Goal: Transaction & Acquisition: Purchase product/service

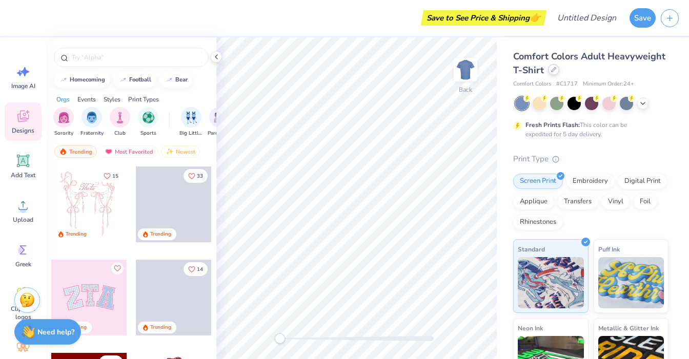
click at [551, 74] on div at bounding box center [553, 69] width 11 height 11
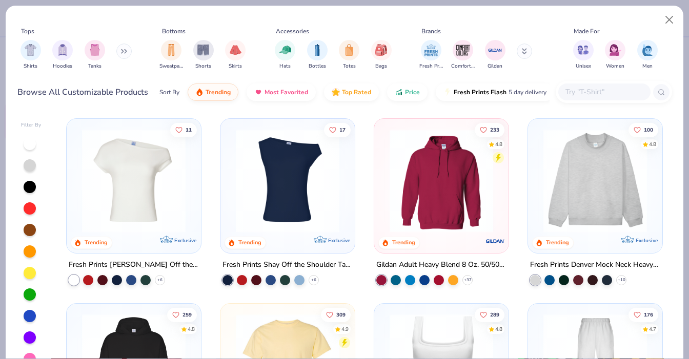
click at [327, 177] on img at bounding box center [288, 181] width 114 height 104
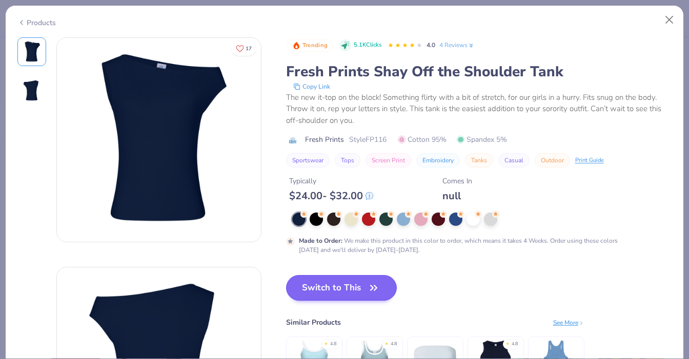
click at [362, 290] on button "Switch to This" at bounding box center [341, 288] width 111 height 26
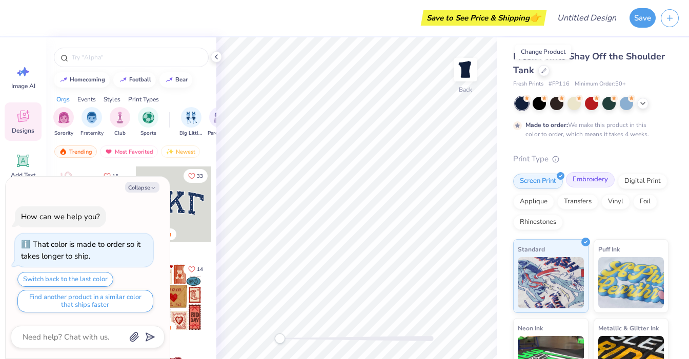
click at [590, 177] on div "Embroidery" at bounding box center [590, 179] width 49 height 15
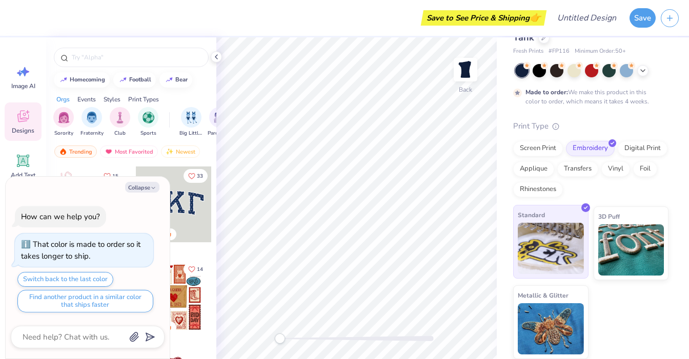
scroll to position [32, 0]
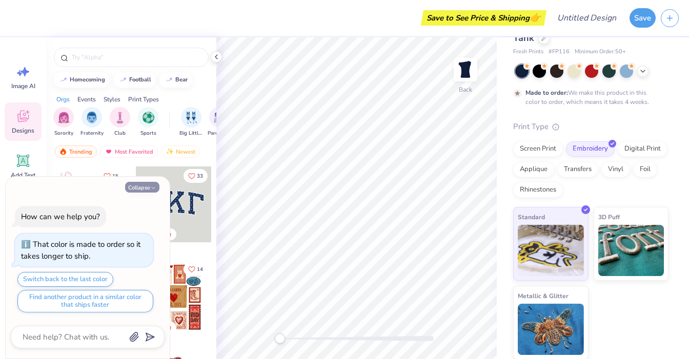
click at [140, 191] on button "Collapse" at bounding box center [142, 187] width 34 height 11
type textarea "x"
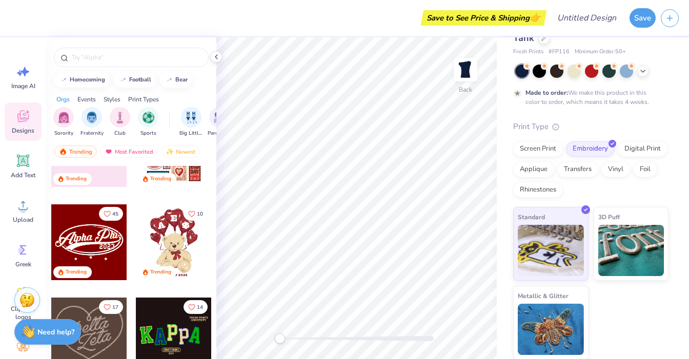
scroll to position [149, 0]
click at [180, 260] on div at bounding box center [174, 242] width 76 height 76
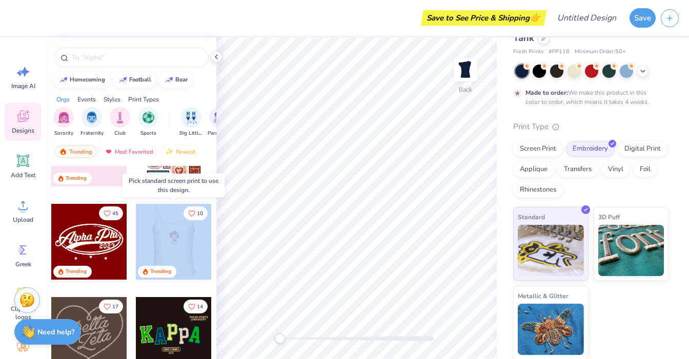
click at [179, 234] on div at bounding box center [174, 242] width 228 height 76
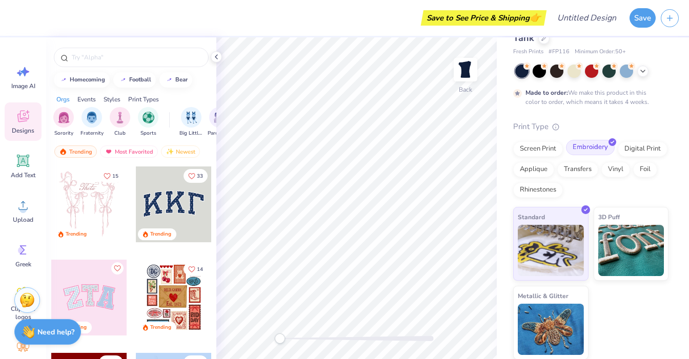
scroll to position [0, 0]
click at [553, 152] on div "Screen Print" at bounding box center [538, 147] width 50 height 15
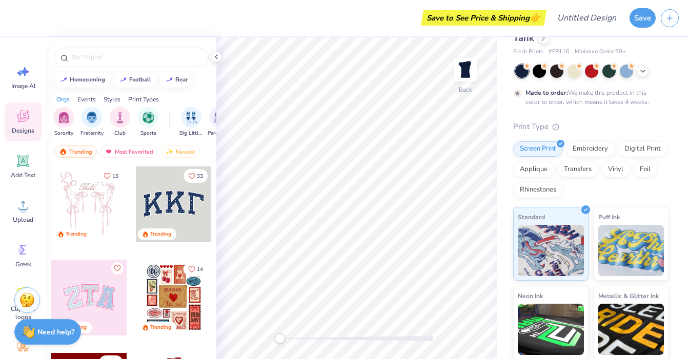
scroll to position [9, 0]
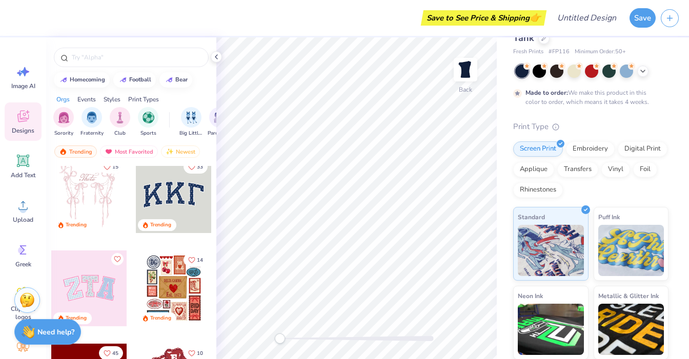
click at [169, 198] on div at bounding box center [174, 195] width 76 height 76
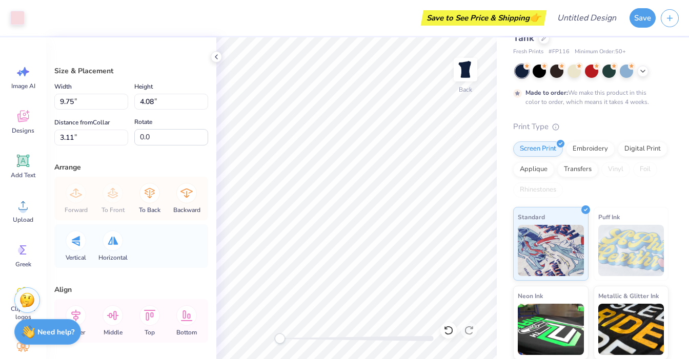
type input "9.84"
type input "4.20"
type input "3.09"
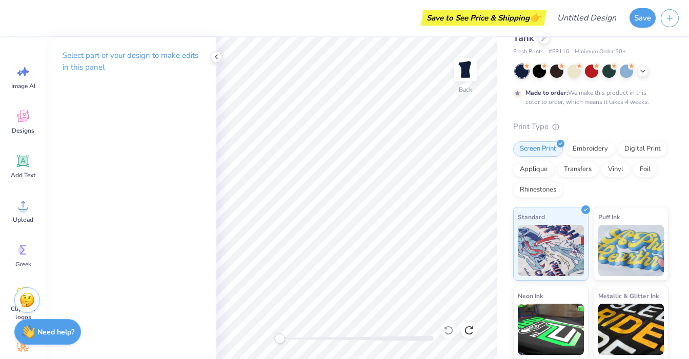
click at [213, 172] on div "Select part of your design to make edits in this panel" at bounding box center [131, 198] width 170 height 322
click at [18, 129] on span "Designs" at bounding box center [23, 131] width 23 height 8
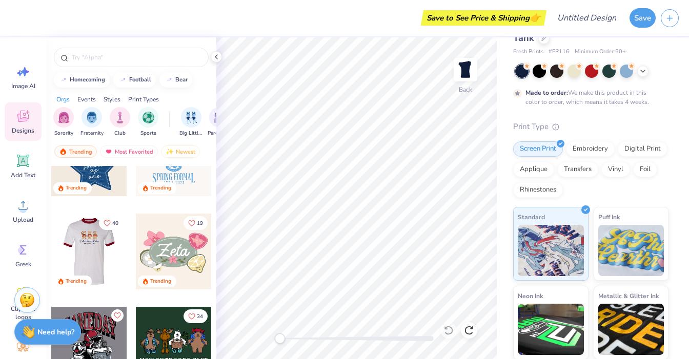
scroll to position [418, 0]
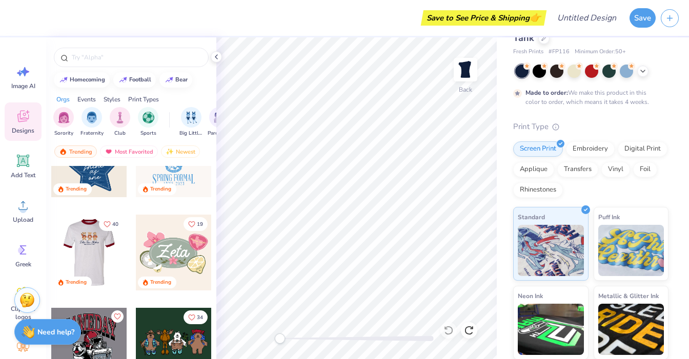
click at [88, 246] on div at bounding box center [89, 253] width 228 height 76
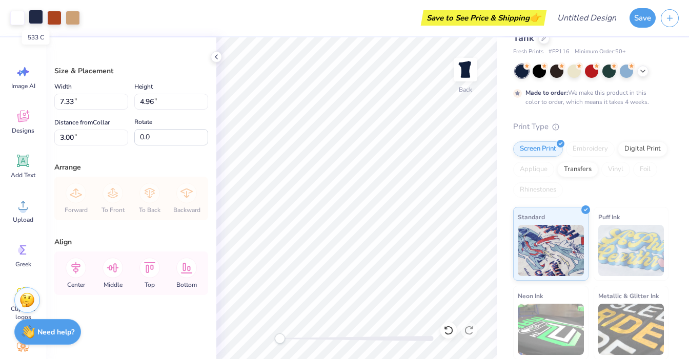
click at [36, 15] on div at bounding box center [36, 17] width 14 height 14
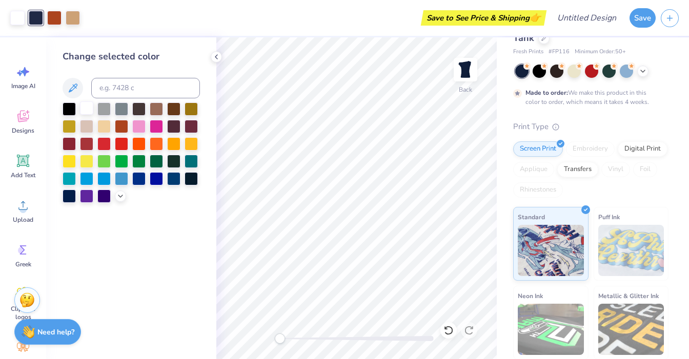
click at [89, 110] on div at bounding box center [86, 107] width 13 height 13
click at [123, 179] on div at bounding box center [121, 177] width 13 height 13
click at [82, 108] on div at bounding box center [86, 107] width 13 height 13
click at [70, 199] on div at bounding box center [69, 195] width 13 height 13
click at [88, 111] on div at bounding box center [86, 107] width 13 height 13
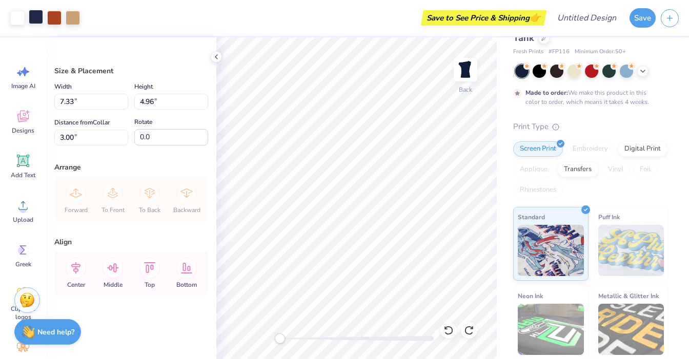
click at [35, 16] on div at bounding box center [36, 17] width 14 height 14
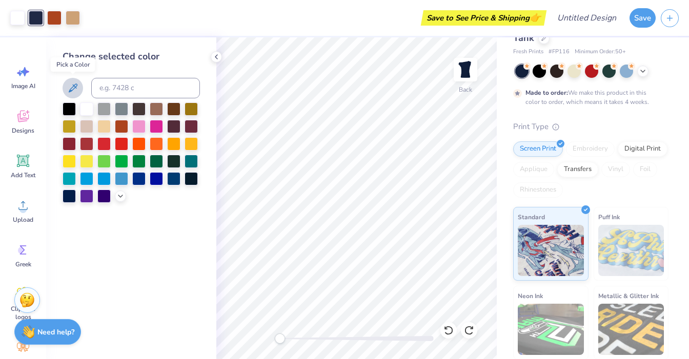
click at [70, 89] on icon at bounding box center [73, 88] width 9 height 9
click at [70, 88] on icon at bounding box center [73, 88] width 12 height 12
click at [138, 180] on div at bounding box center [138, 177] width 13 height 13
click at [160, 180] on div at bounding box center [156, 177] width 13 height 13
click at [88, 113] on div at bounding box center [86, 107] width 13 height 13
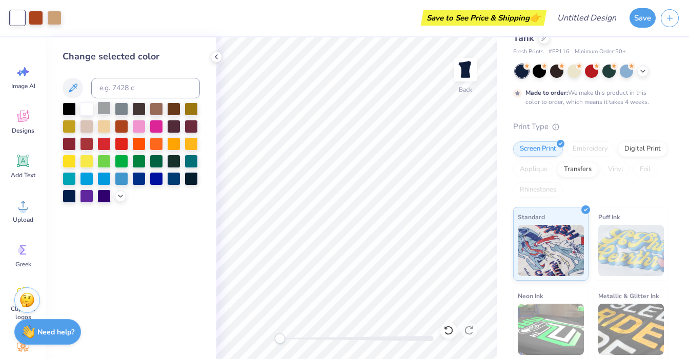
click at [98, 109] on div at bounding box center [103, 107] width 13 height 13
click at [70, 196] on div at bounding box center [69, 195] width 13 height 13
click at [194, 180] on div at bounding box center [190, 177] width 13 height 13
click at [105, 196] on div at bounding box center [103, 195] width 13 height 13
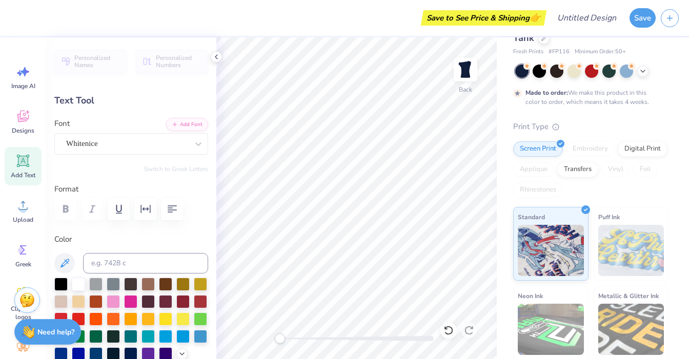
scroll to position [0, 0]
type textarea "Z"
type textarea "Phi Mu"
click at [70, 287] on div at bounding box center [131, 319] width 154 height 83
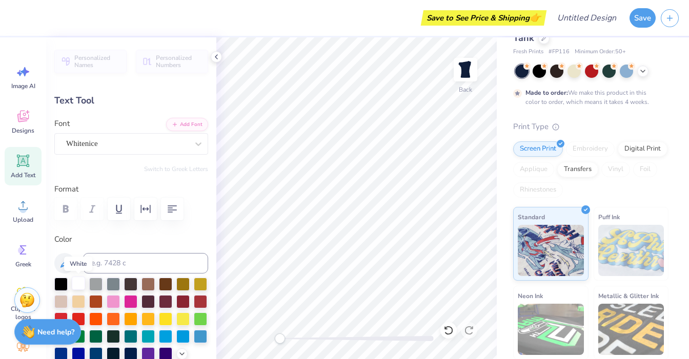
click at [80, 288] on div at bounding box center [78, 283] width 13 height 13
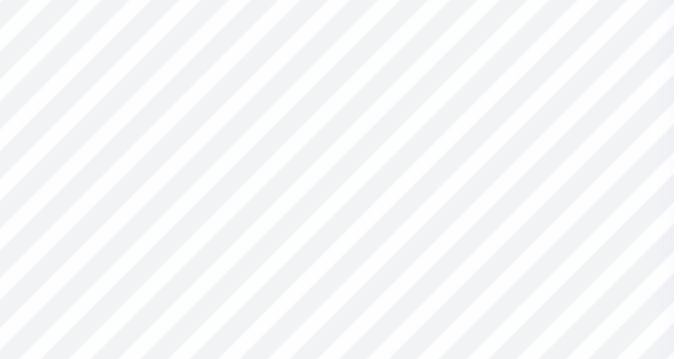
type input "4.14"
type input "0.26"
type input "7.70"
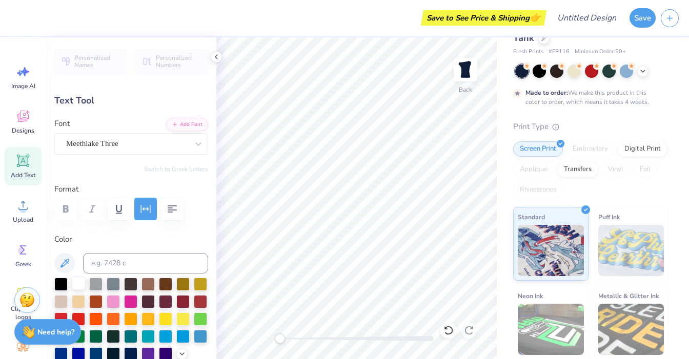
type textarea "est 1852"
click at [74, 283] on div at bounding box center [78, 283] width 13 height 13
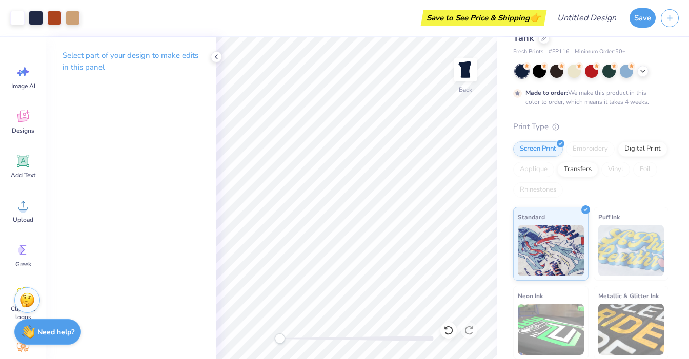
click at [498, 220] on div "Fresh Prints Shay Off the Shoulder Tank Fresh Prints # FP116 Minimum Order: 50 …" at bounding box center [593, 221] width 192 height 433
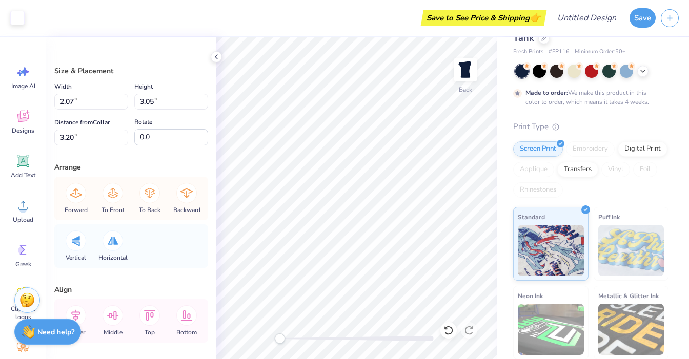
type input "2.11"
type input "3.14"
type input "3.12"
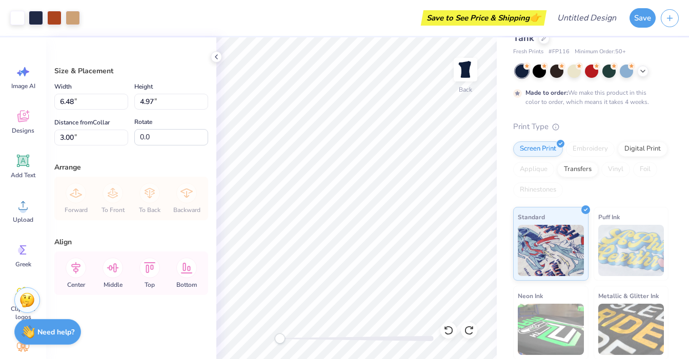
type input "3.51"
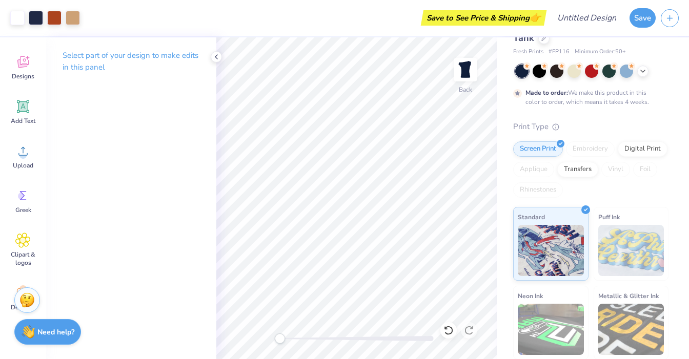
scroll to position [54, 0]
click at [24, 250] on div "Clipart & logos" at bounding box center [23, 249] width 37 height 47
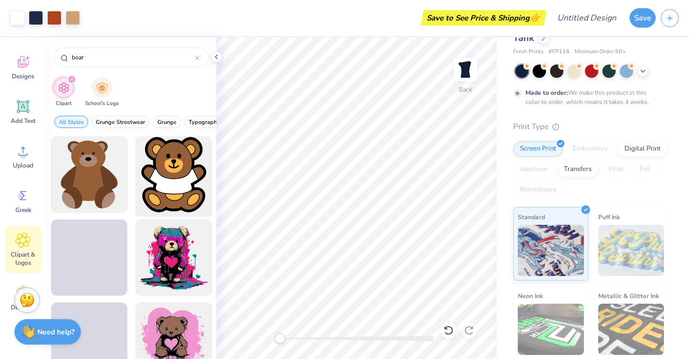
scroll to position [0, 0]
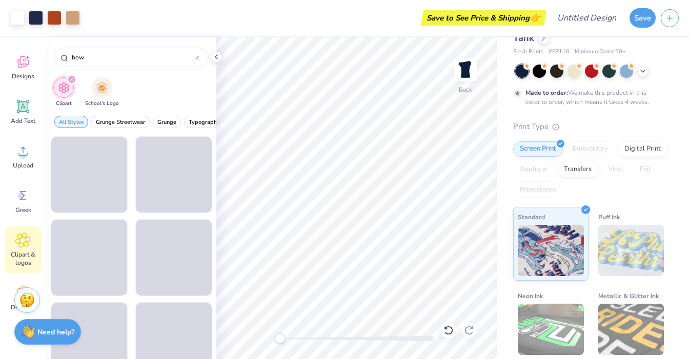
type input "bow"
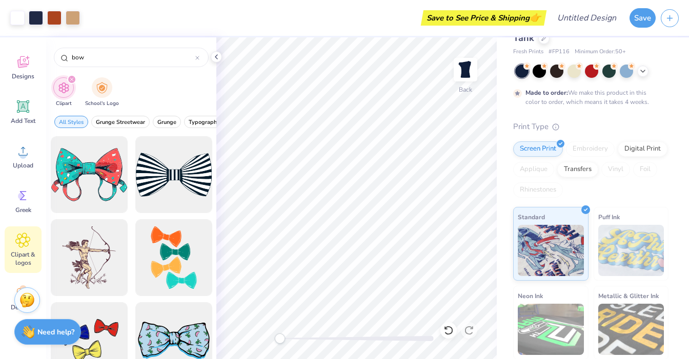
scroll to position [-1, 0]
click at [183, 187] on div at bounding box center [131, 247] width 170 height 223
click at [179, 169] on div at bounding box center [173, 175] width 85 height 85
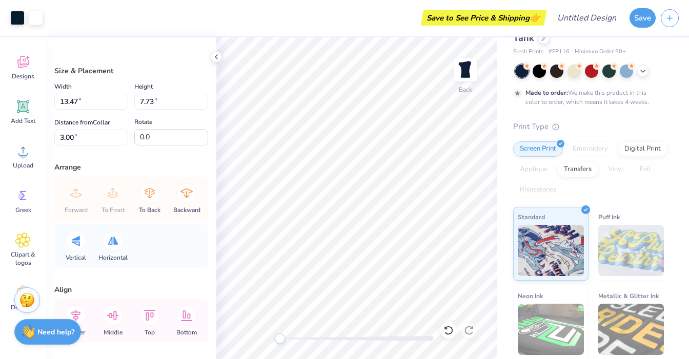
click at [517, 169] on div "Applique" at bounding box center [533, 169] width 41 height 15
type input "6.85"
type input "3.93"
type input "6.80"
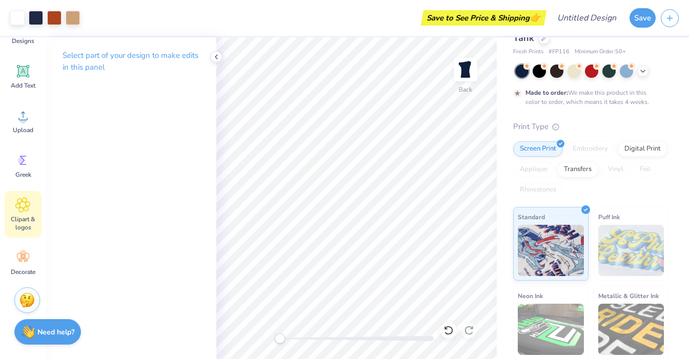
scroll to position [90, 0]
click at [20, 257] on icon at bounding box center [22, 257] width 15 height 15
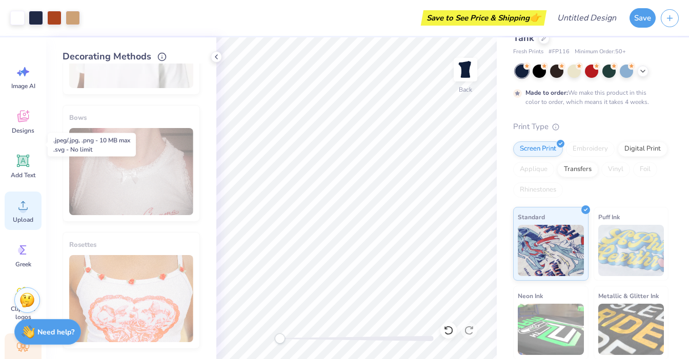
scroll to position [0, 0]
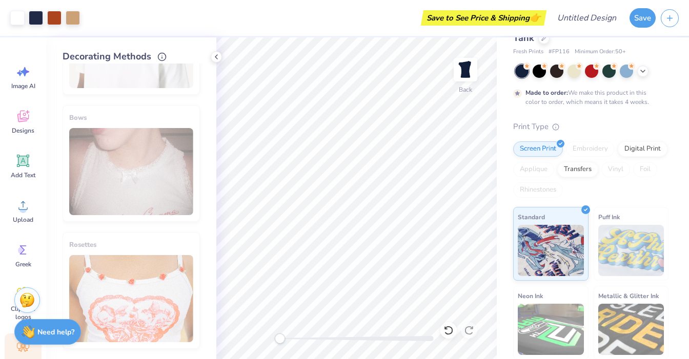
click at [25, 100] on div "Image AI Designs Add Text Upload Greek Clipart & logos Decorate" at bounding box center [23, 215] width 37 height 314
click at [26, 80] on div "Image AI" at bounding box center [23, 77] width 37 height 38
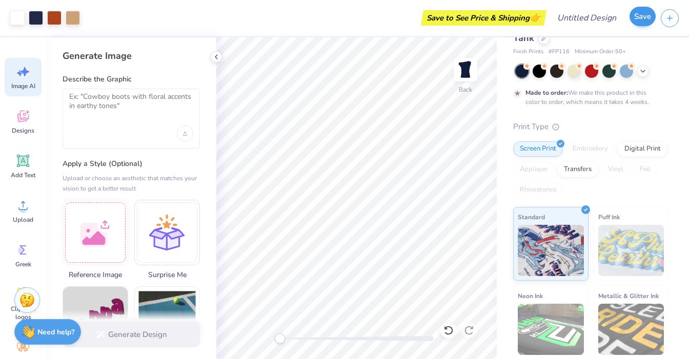
click at [635, 21] on button "Save" at bounding box center [642, 16] width 26 height 19
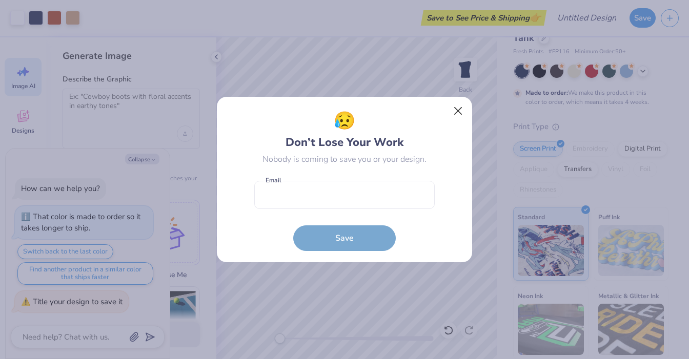
click at [459, 108] on button "Close" at bounding box center [457, 110] width 19 height 19
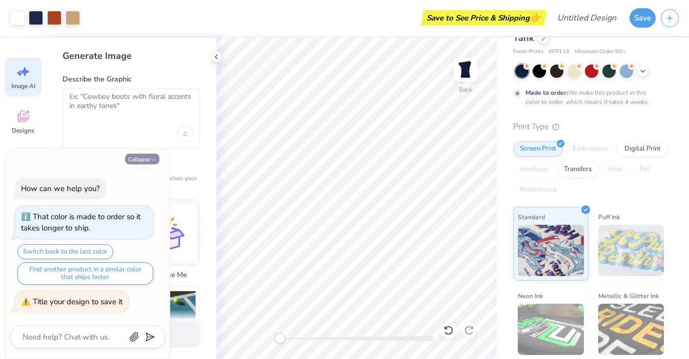
click at [138, 162] on button "Collapse" at bounding box center [142, 159] width 34 height 11
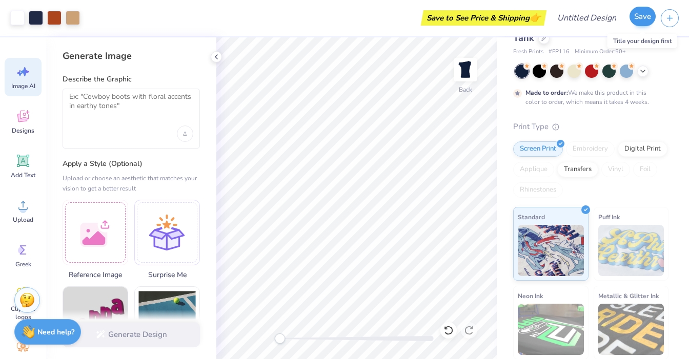
click at [646, 17] on button "Save" at bounding box center [642, 16] width 26 height 19
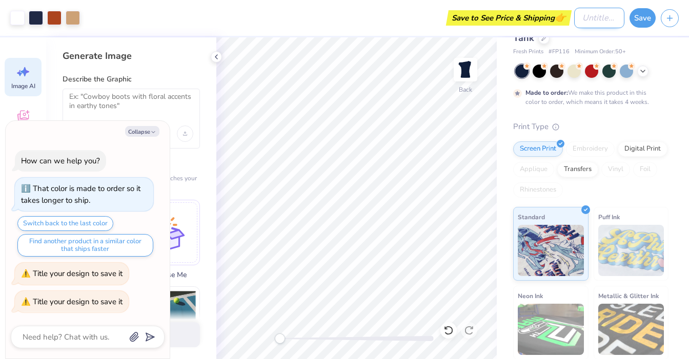
type textarea "x"
click at [577, 21] on input "Design Title" at bounding box center [599, 18] width 50 height 20
type input "p"
type textarea "x"
type input "ph"
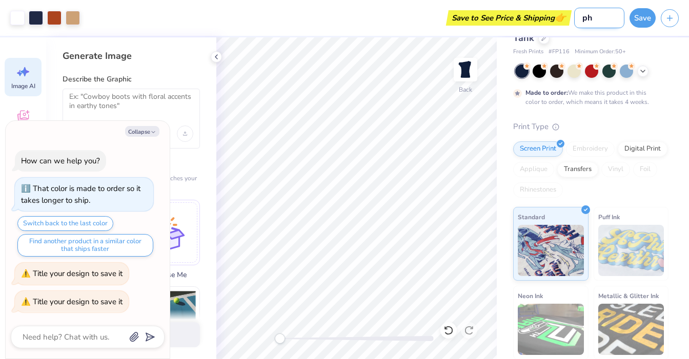
type textarea "x"
type input "phi"
type textarea "x"
type input "phi"
type textarea "x"
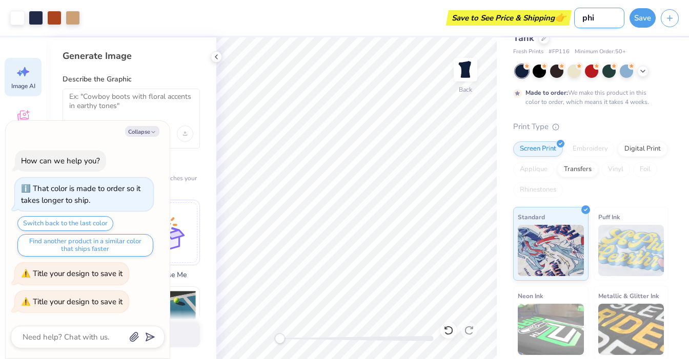
type input "phi m"
type textarea "x"
type input "phi mu"
type textarea "x"
type input "phi mu"
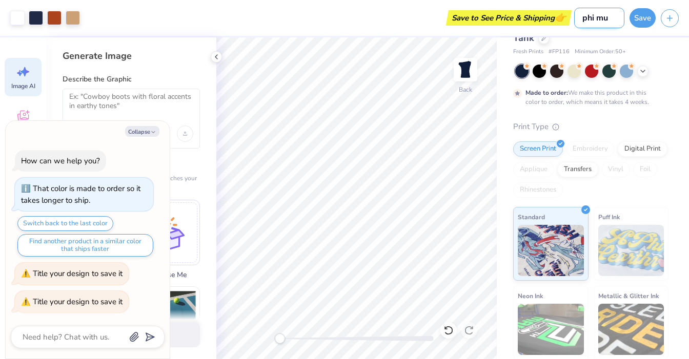
type textarea "x"
type input "phi mu b"
type textarea "x"
type input "phi mu be"
type textarea "x"
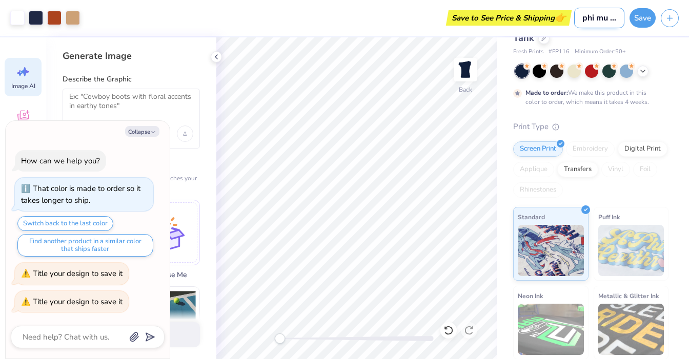
type input "phi mu bea"
type textarea "x"
type input "phi mu bear"
type textarea "x"
type input "phi mu bear"
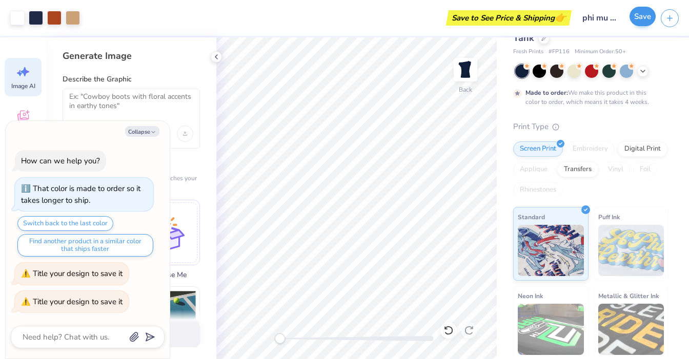
click at [644, 18] on button "Save" at bounding box center [642, 16] width 26 height 19
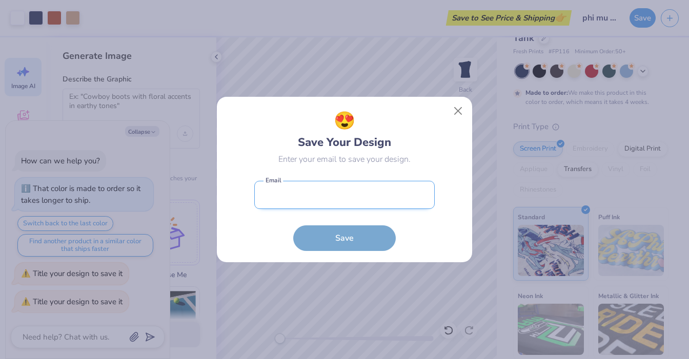
click at [388, 195] on input "email" at bounding box center [344, 195] width 180 height 28
type input "[EMAIL_ADDRESS][DOMAIN_NAME]"
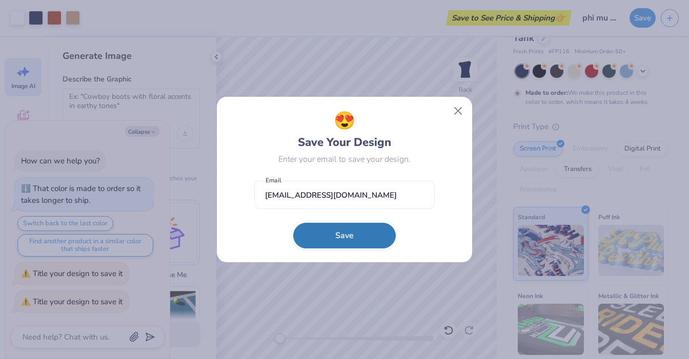
click at [347, 235] on button "Save" at bounding box center [344, 236] width 102 height 26
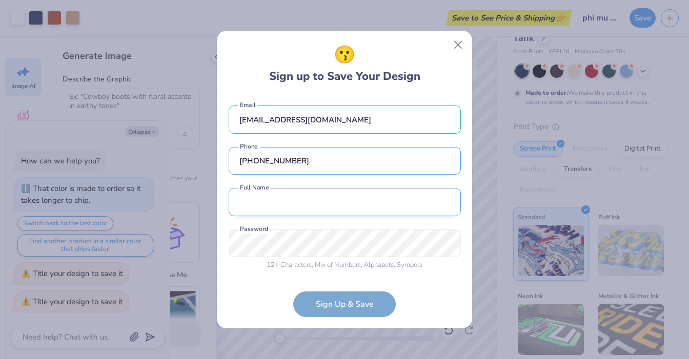
type input "[PHONE_NUMBER]"
type input "[PERSON_NAME]"
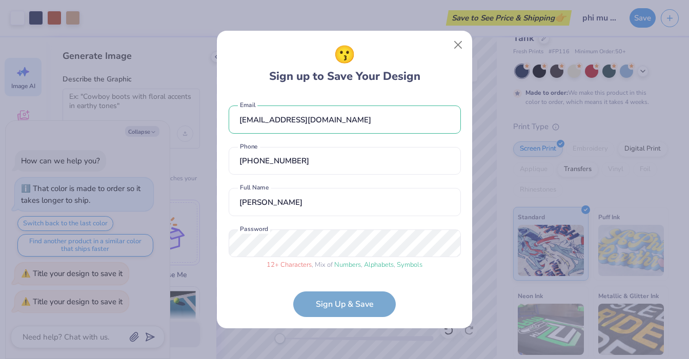
click at [354, 308] on form "[EMAIL_ADDRESS][DOMAIN_NAME] Email [PHONE_NUMBER] Phone [PERSON_NAME] Full Name…" at bounding box center [345, 206] width 232 height 222
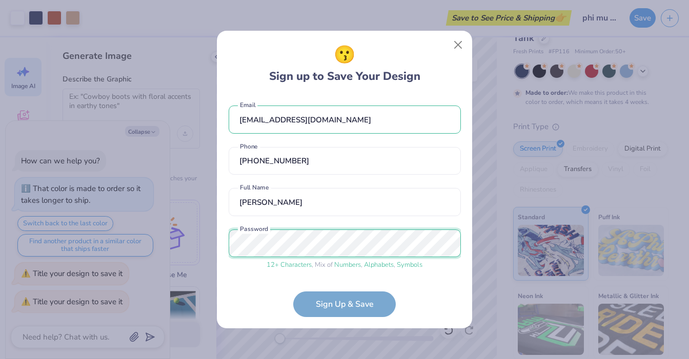
scroll to position [39, 0]
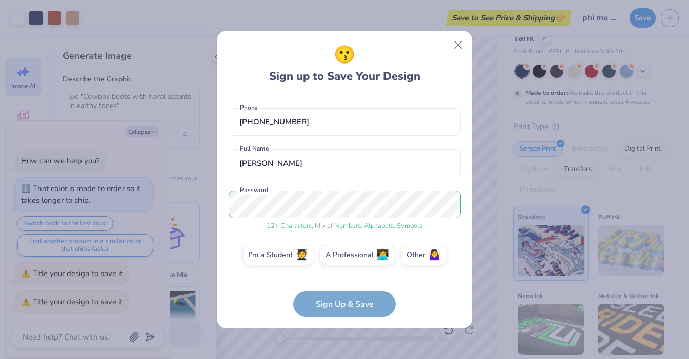
click at [350, 298] on form "[EMAIL_ADDRESS][DOMAIN_NAME] Email [PHONE_NUMBER] Phone [PERSON_NAME] Full Name…" at bounding box center [345, 206] width 232 height 222
click at [303, 258] on span "🧑‍🎓" at bounding box center [301, 254] width 13 height 12
click at [341, 293] on input "I'm a Student 🧑‍🎓" at bounding box center [344, 296] width 7 height 7
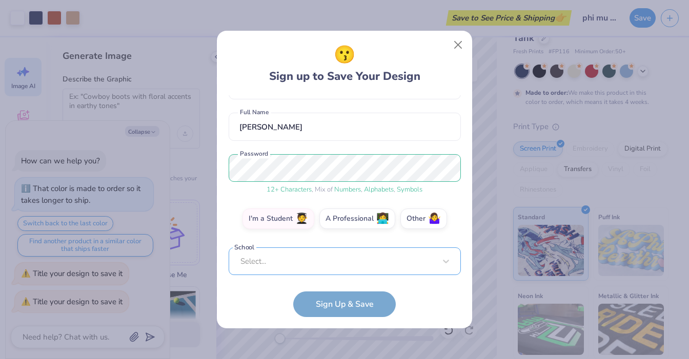
click at [343, 274] on div "[EMAIL_ADDRESS][DOMAIN_NAME] Email [PHONE_NUMBER] Phone [PERSON_NAME] Full Name…" at bounding box center [345, 185] width 232 height 180
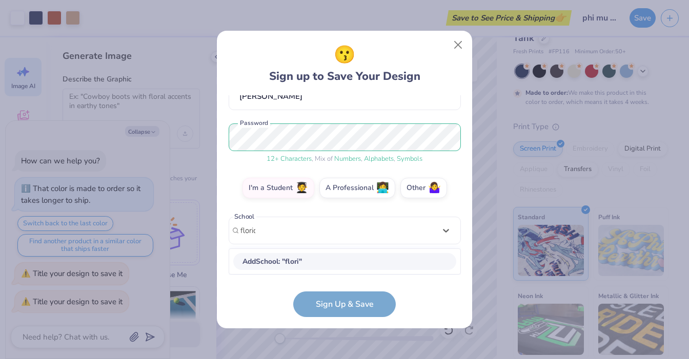
scroll to position [106, 0]
type input "[US_STATE] state"
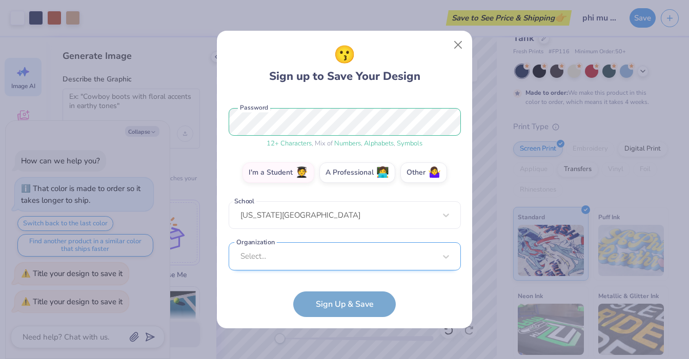
click at [314, 263] on div "Select..." at bounding box center [345, 256] width 232 height 28
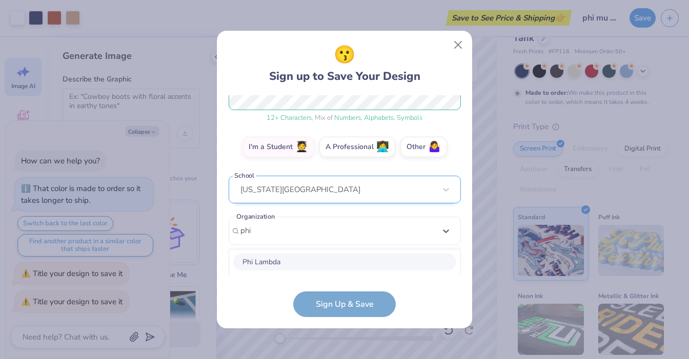
scroll to position [276, 0]
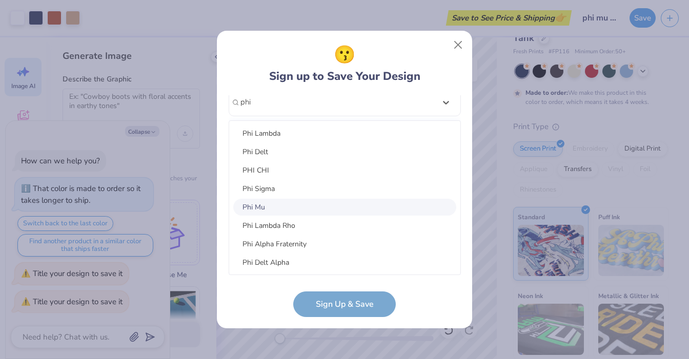
click at [315, 210] on div "Phi Mu" at bounding box center [344, 207] width 223 height 17
type input "phi"
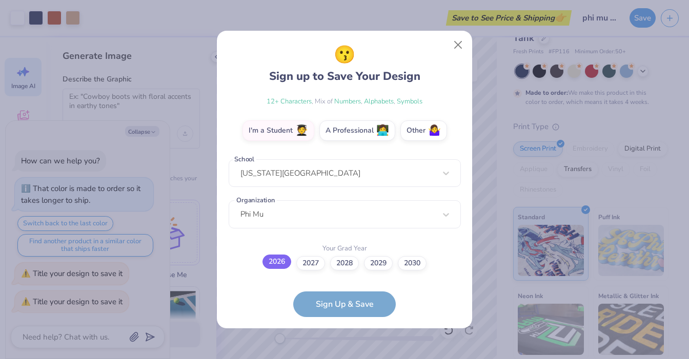
click at [278, 260] on label "2026" at bounding box center [276, 262] width 29 height 14
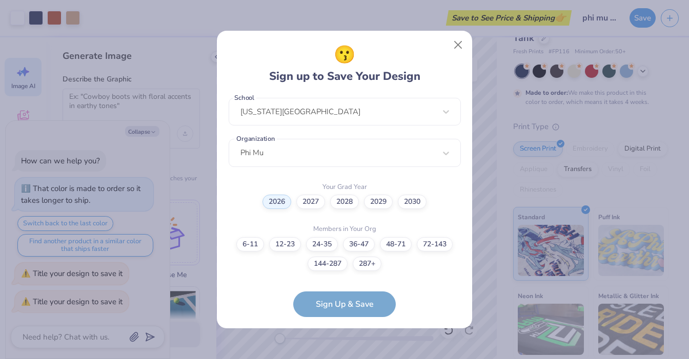
click at [346, 308] on form "[EMAIL_ADDRESS][DOMAIN_NAME] Email [PHONE_NUMBER] Phone [PERSON_NAME] Full Name…" at bounding box center [345, 206] width 232 height 222
click at [374, 263] on label "287+" at bounding box center [367, 262] width 29 height 14
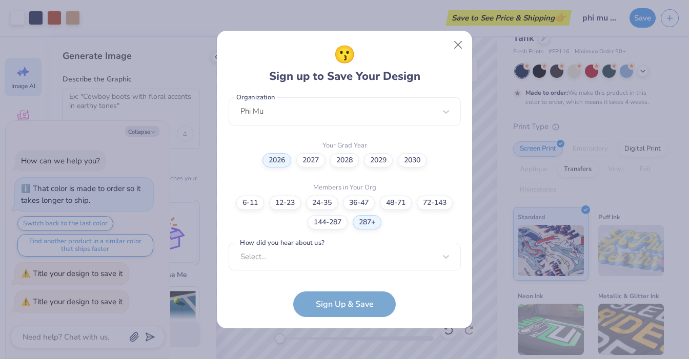
click at [340, 267] on div "Select..." at bounding box center [345, 257] width 232 height 28
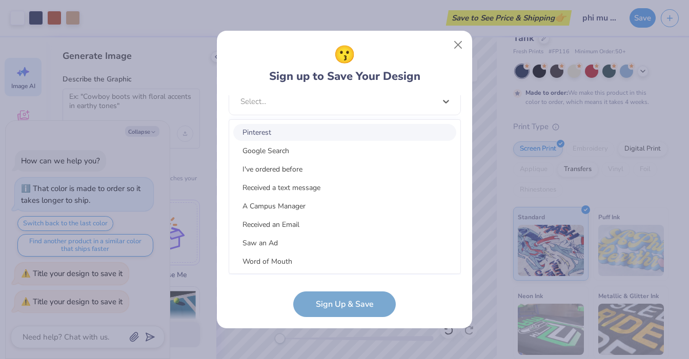
scroll to position [420, 0]
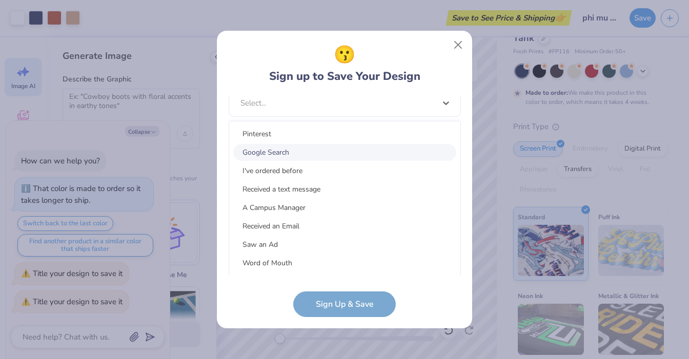
click at [338, 150] on div "Google Search" at bounding box center [344, 152] width 223 height 17
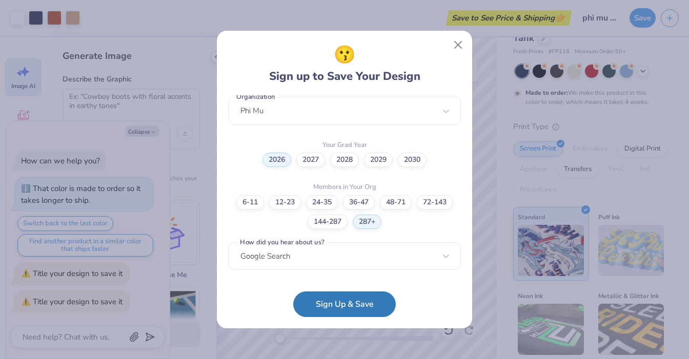
scroll to position [266, 0]
click at [318, 305] on button "Sign Up & Save" at bounding box center [344, 302] width 102 height 26
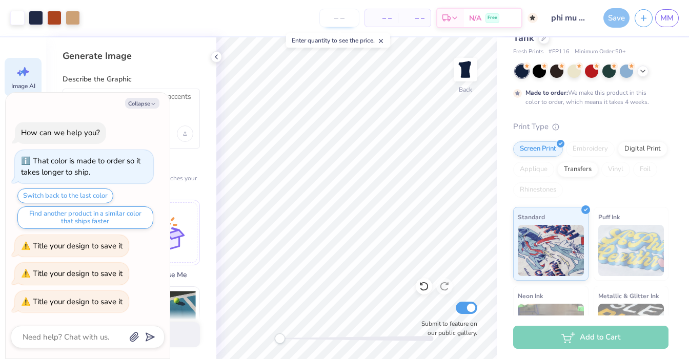
type textarea "x"
click at [397, 17] on div "– – Per Item" at bounding box center [381, 17] width 33 height 17
click at [369, 23] on div "– – Per Item" at bounding box center [381, 17] width 33 height 17
click at [346, 15] on input "number" at bounding box center [339, 18] width 40 height 18
type input "2"
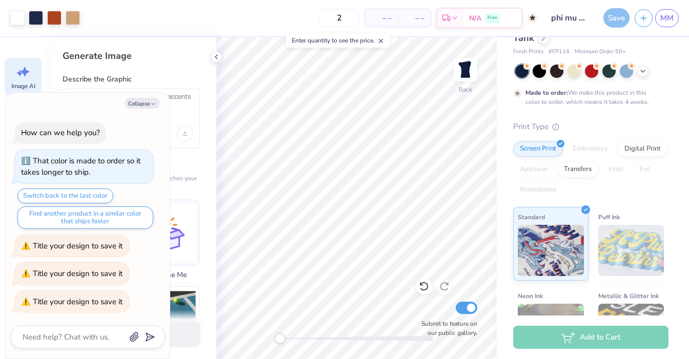
type textarea "x"
type input "15"
type textarea "x"
type input "50"
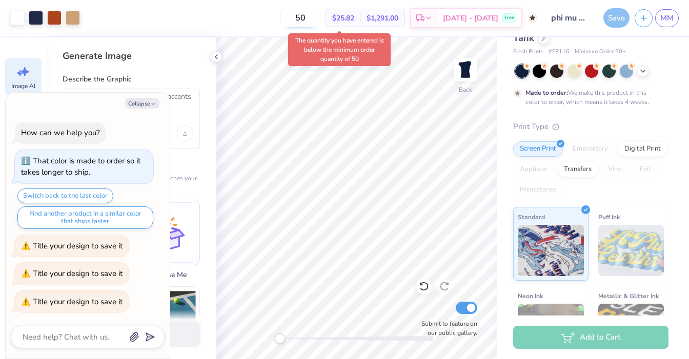
click at [320, 18] on input "50" at bounding box center [300, 18] width 40 height 18
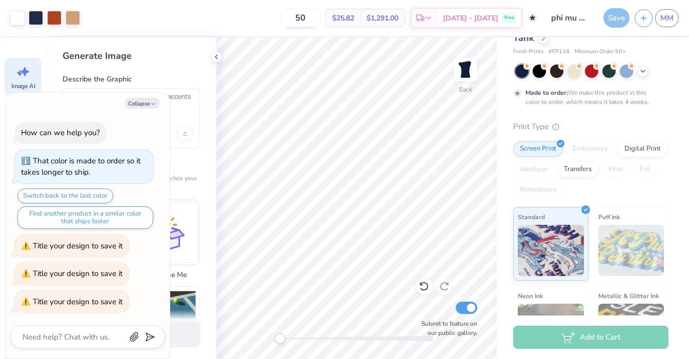
click at [320, 18] on input "50" at bounding box center [300, 18] width 40 height 18
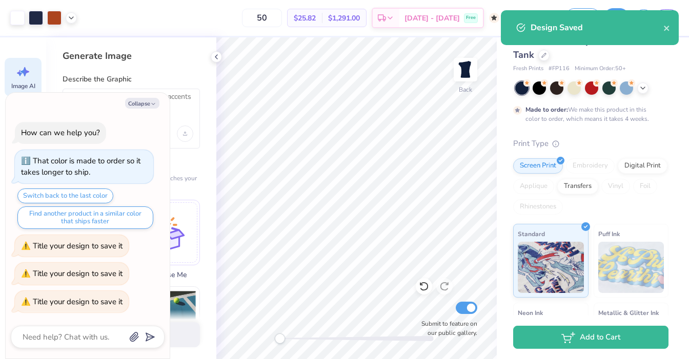
type textarea "x"
